Goal: Task Accomplishment & Management: Manage account settings

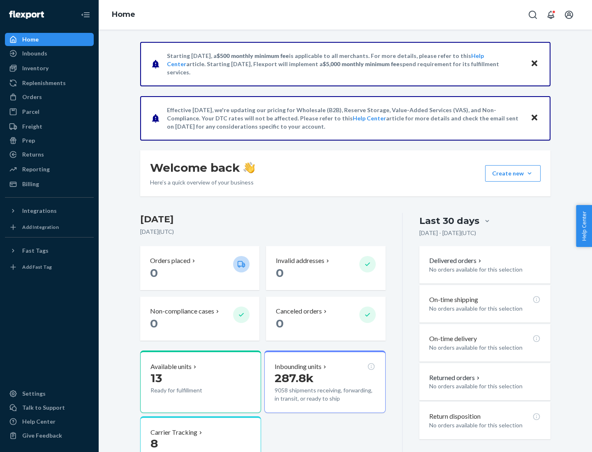
click at [530, 174] on button "Create new Create new inbound Create new order Create new product" at bounding box center [513, 173] width 56 height 16
click at [49, 53] on div "Inbounds" at bounding box center [49, 54] width 87 height 12
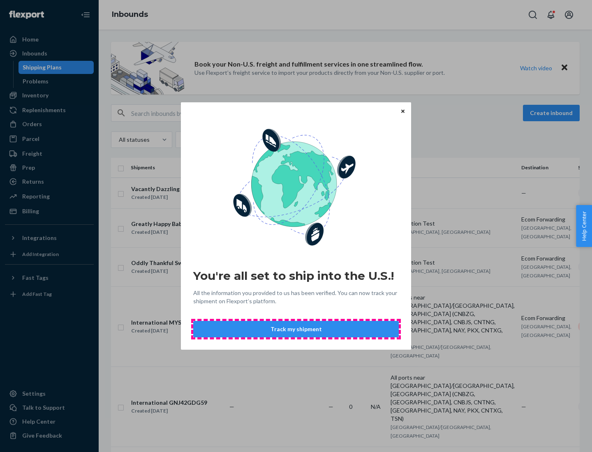
click at [296, 329] on button "Track my shipment" at bounding box center [296, 329] width 206 height 16
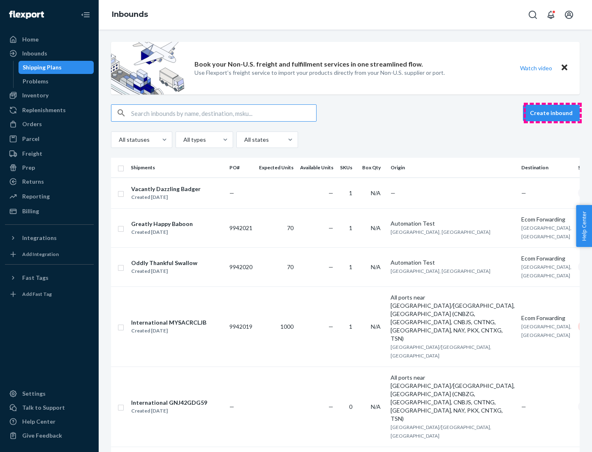
click at [553, 113] on button "Create inbound" at bounding box center [551, 113] width 57 height 16
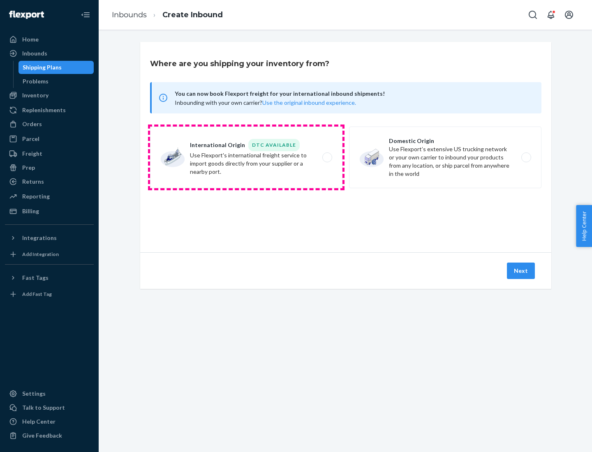
click at [246, 158] on label "International Origin DTC Available Use Flexport's international freight service…" at bounding box center [246, 158] width 192 height 62
click at [327, 158] on input "International Origin DTC Available Use Flexport's international freight service…" at bounding box center [329, 157] width 5 height 5
radio input "true"
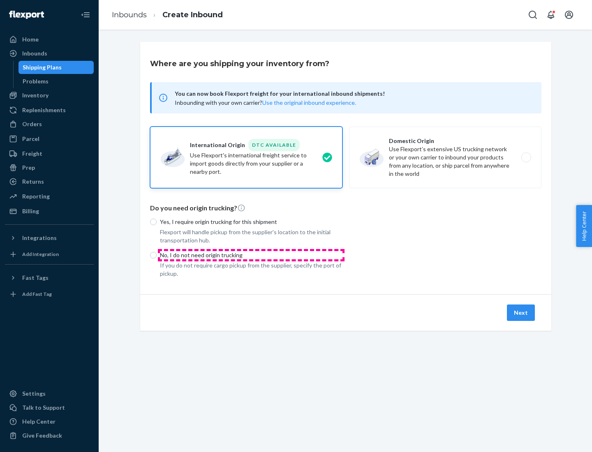
click at [251, 255] on p "No, I do not need origin trucking" at bounding box center [251, 255] width 183 height 8
click at [157, 255] on input "No, I do not need origin trucking" at bounding box center [153, 255] width 7 height 7
radio input "true"
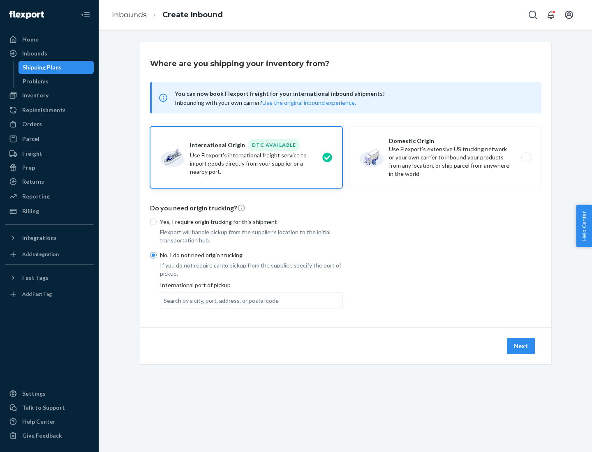
click at [219, 301] on div "Search by a city, port, address, or postal code" at bounding box center [221, 301] width 115 height 8
click at [165, 301] on input "Search by a city, port, address, or postal code" at bounding box center [164, 301] width 1 height 8
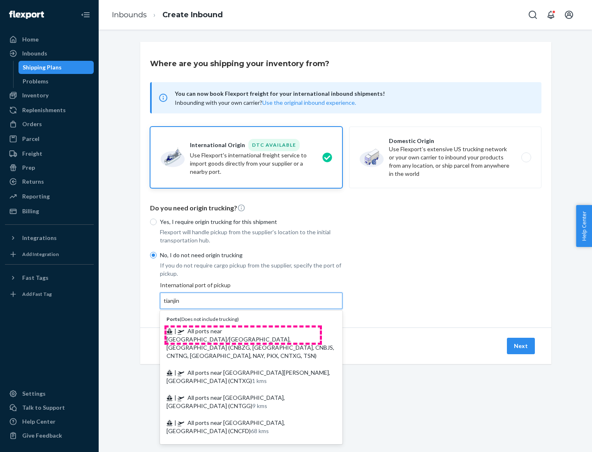
click at [243, 331] on span "| All ports near [GEOGRAPHIC_DATA]/[GEOGRAPHIC_DATA], [GEOGRAPHIC_DATA] (CNBZG,…" at bounding box center [251, 344] width 168 height 32
click at [181, 305] on input "tianjin" at bounding box center [172, 301] width 17 height 8
type input "All ports near [GEOGRAPHIC_DATA]/[GEOGRAPHIC_DATA], [GEOGRAPHIC_DATA] (CNBZG, […"
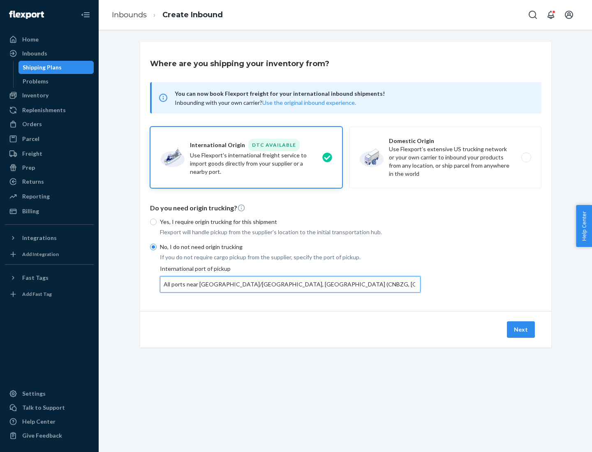
click at [522, 329] on button "Next" at bounding box center [521, 330] width 28 height 16
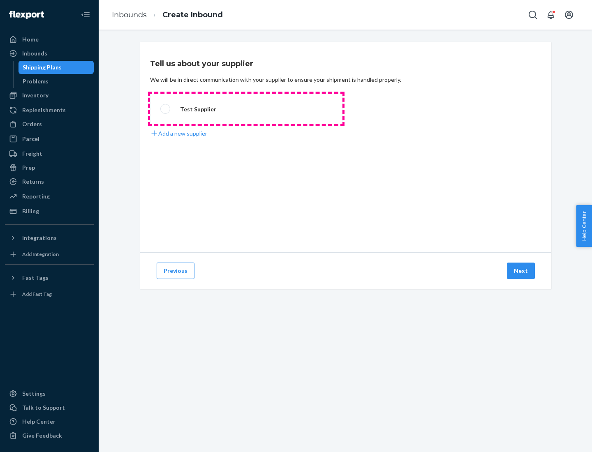
click at [246, 109] on label "Test Supplier" at bounding box center [246, 109] width 192 height 30
click at [166, 109] on input "Test Supplier" at bounding box center [162, 109] width 5 height 5
radio input "true"
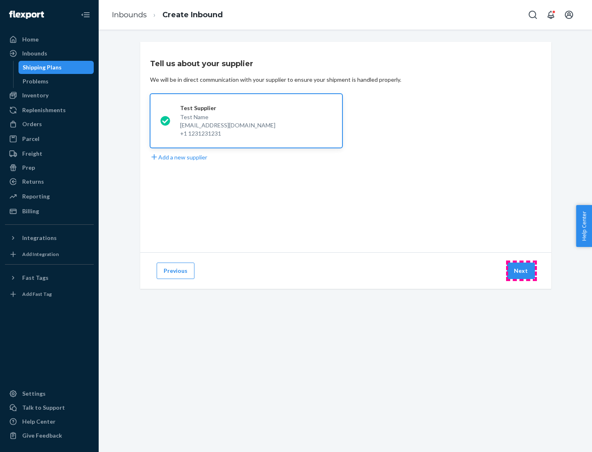
click at [522, 271] on button "Next" at bounding box center [521, 271] width 28 height 16
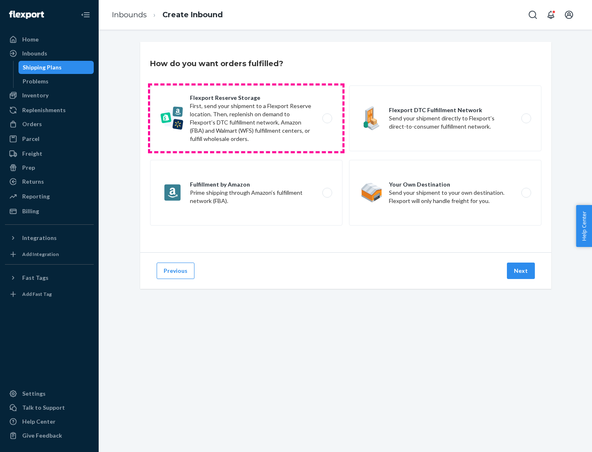
click at [246, 118] on label "Flexport Reserve Storage First, send your shipment to a Flexport Reserve locati…" at bounding box center [246, 119] width 192 height 66
click at [327, 118] on input "Flexport Reserve Storage First, send your shipment to a Flexport Reserve locati…" at bounding box center [329, 118] width 5 height 5
radio input "true"
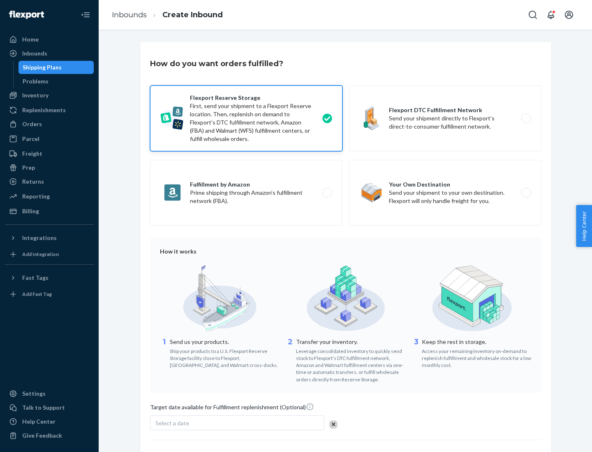
scroll to position [67, 0]
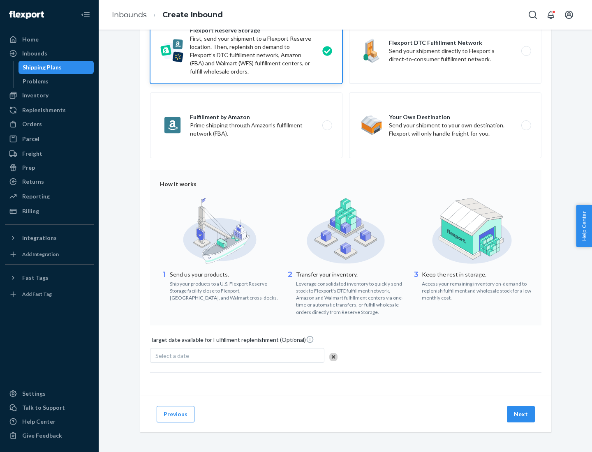
click at [522, 414] on button "Next" at bounding box center [521, 414] width 28 height 16
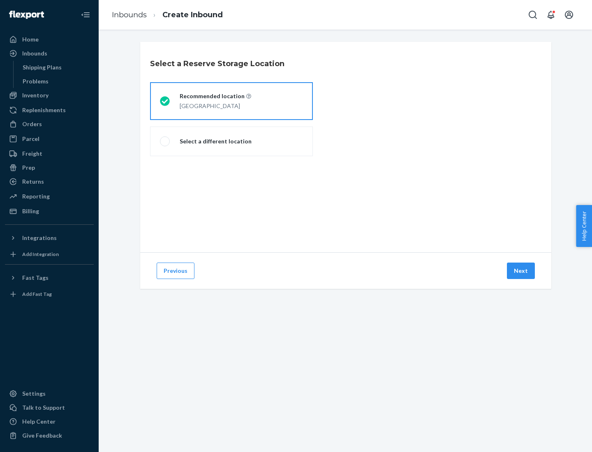
click at [232, 101] on div "[GEOGRAPHIC_DATA]" at bounding box center [216, 105] width 72 height 10
click at [165, 101] on input "Recommended location [GEOGRAPHIC_DATA]" at bounding box center [162, 101] width 5 height 5
click at [522, 271] on button "Next" at bounding box center [521, 271] width 28 height 16
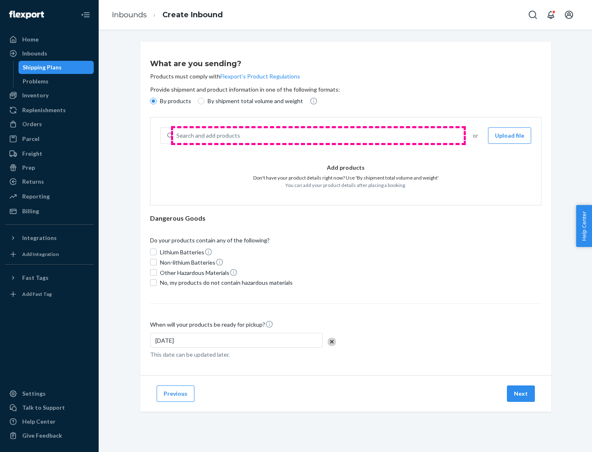
click at [318, 136] on div "Search and add products" at bounding box center [318, 135] width 290 height 15
click at [177, 136] on input "Search and add products" at bounding box center [176, 136] width 1 height 8
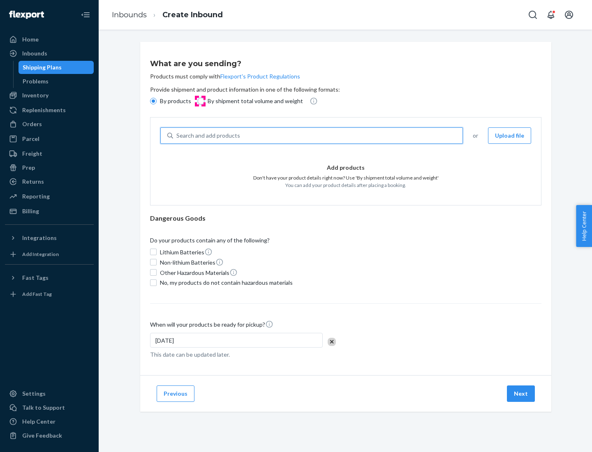
click at [200, 101] on input "By shipment total volume and weight" at bounding box center [201, 101] width 7 height 7
radio input "true"
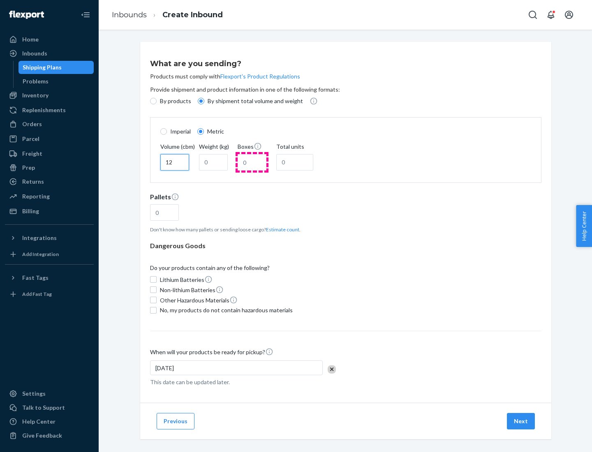
type input "12"
type input "22"
type input "222"
type input "121"
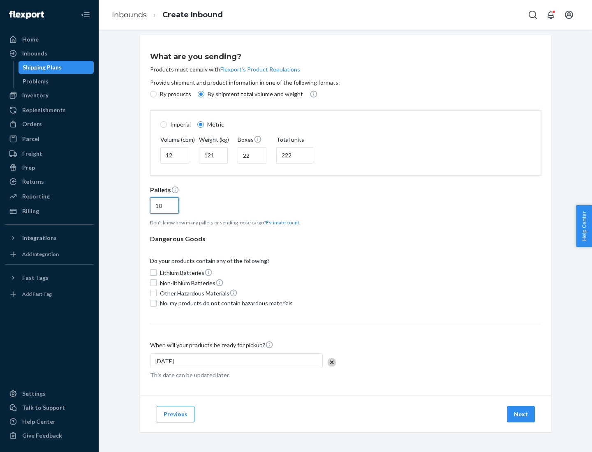
type input "10"
click at [225, 303] on span "No, my products do not contain hazardous materials" at bounding box center [226, 303] width 133 height 8
click at [157, 303] on input "No, my products do not contain hazardous materials" at bounding box center [153, 303] width 7 height 7
checkbox input "true"
click at [522, 414] on button "Next" at bounding box center [521, 414] width 28 height 16
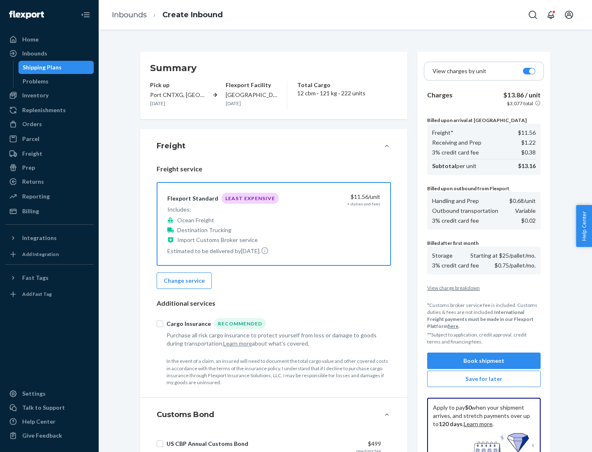
scroll to position [120, 0]
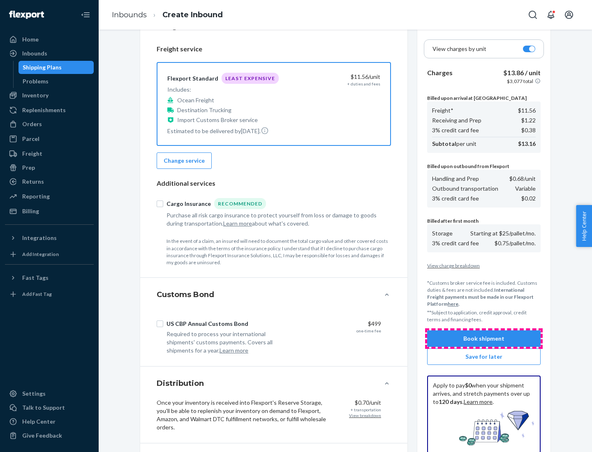
click at [484, 339] on button "Book shipment" at bounding box center [484, 339] width 114 height 16
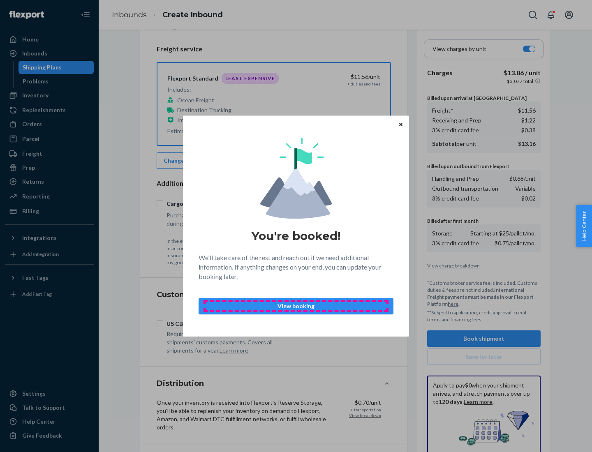
click at [296, 306] on p "View booking" at bounding box center [296, 306] width 181 height 8
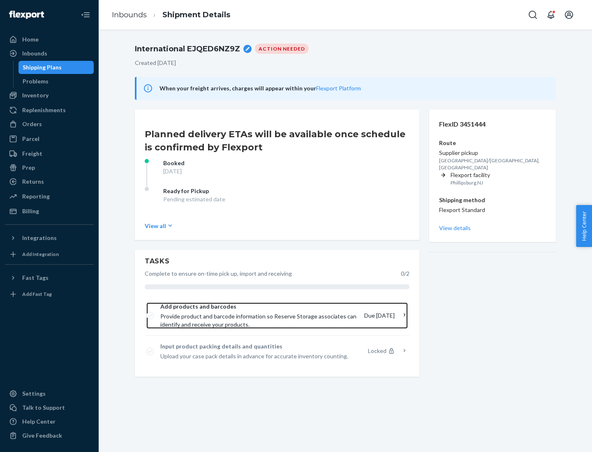
click at [260, 316] on span "Provide product and barcode information so Reserve Storage associates can ident…" at bounding box center [258, 321] width 197 height 16
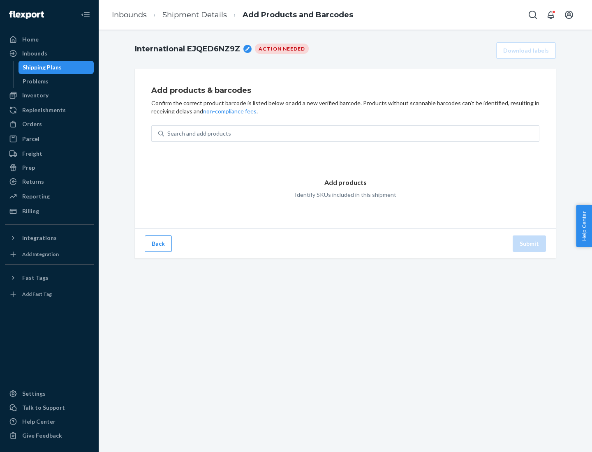
click at [352, 134] on div "Search and add products" at bounding box center [351, 133] width 375 height 15
click at [168, 134] on input "Search and add products" at bounding box center [167, 134] width 1 height 8
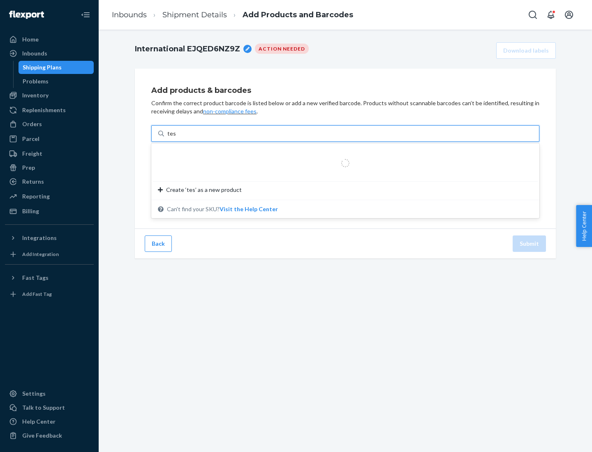
type input "test"
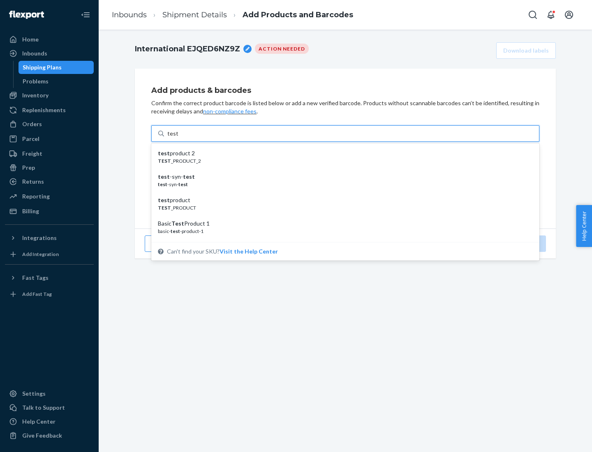
scroll to position [31, 0]
click at [342, 193] on div "Basic Test Product 1" at bounding box center [342, 193] width 369 height 8
click at [178, 138] on input "test" at bounding box center [172, 134] width 11 height 8
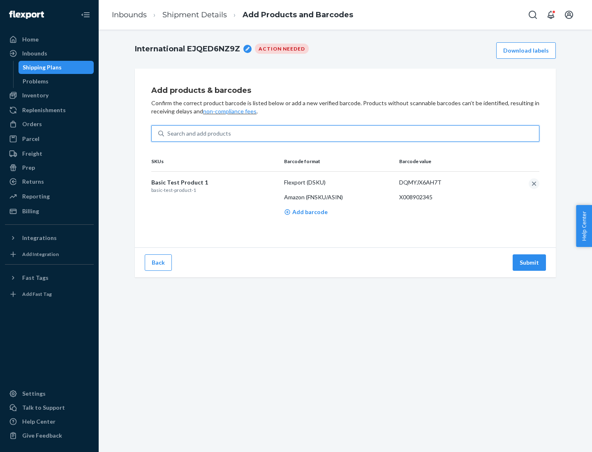
click at [530, 262] on button "Submit" at bounding box center [529, 263] width 33 height 16
